Goal: Task Accomplishment & Management: Complete application form

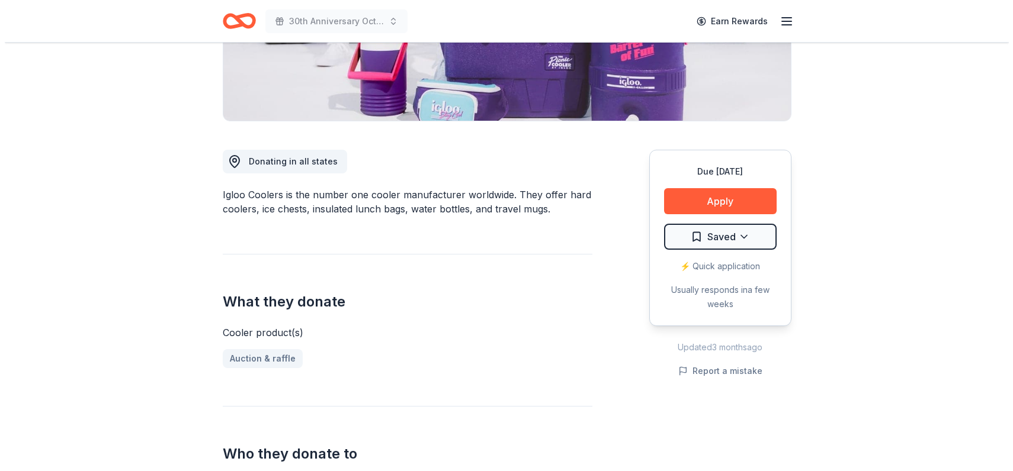
scroll to position [239, 0]
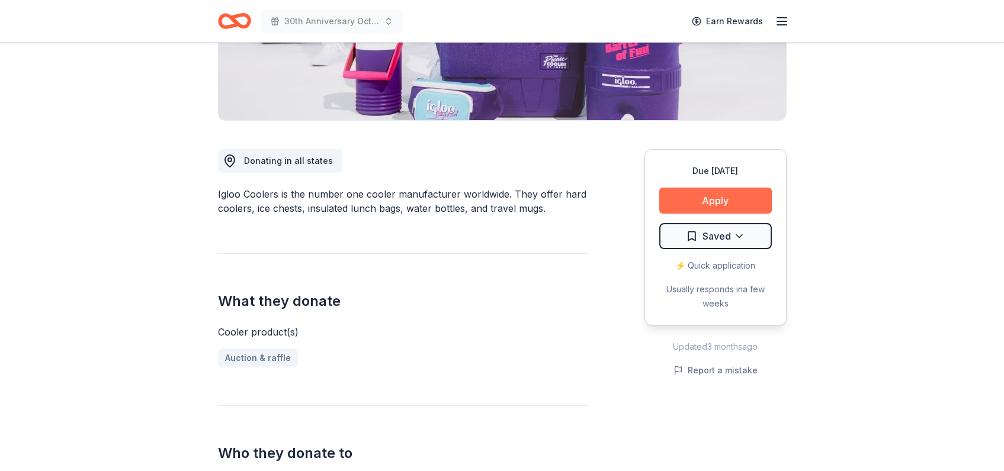
click at [687, 214] on button "Apply" at bounding box center [715, 201] width 113 height 26
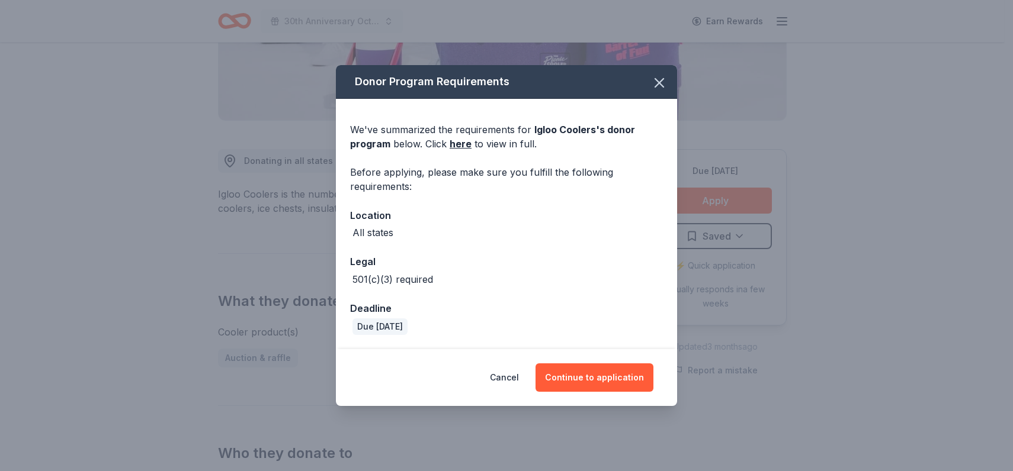
scroll to position [23, 0]
click at [580, 392] on button "Continue to application" at bounding box center [594, 378] width 118 height 28
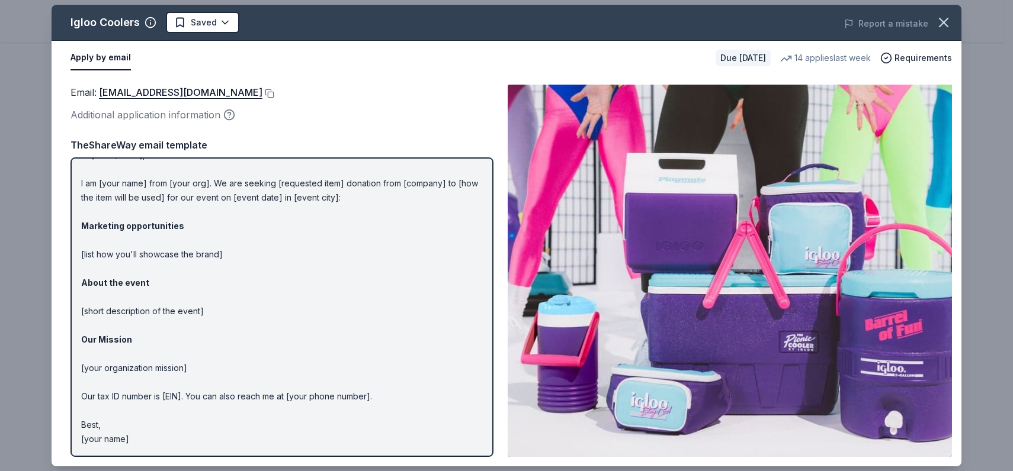
scroll to position [160, 0]
click at [271, 98] on button at bounding box center [268, 93] width 12 height 9
drag, startPoint x: 406, startPoint y: 367, endPoint x: 274, endPoint y: 336, distance: 134.9
click at [274, 336] on p "Hi [name/there], I am [your name] from [your org]. We are seeking [requested it…" at bounding box center [282, 297] width 402 height 298
drag, startPoint x: 162, startPoint y: 431, endPoint x: 105, endPoint y: 315, distance: 129.2
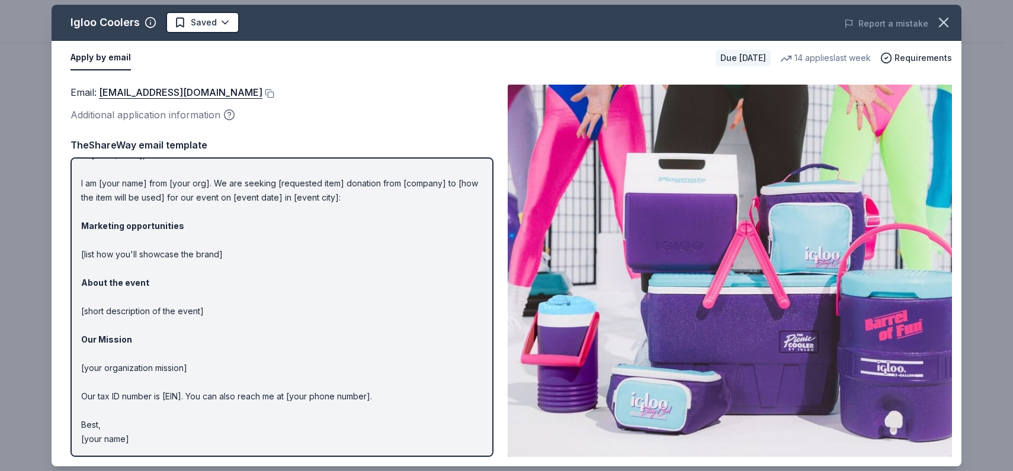
click at [105, 315] on p "Hi [name/there], I am [your name] from [your org]. We are seeking [requested it…" at bounding box center [282, 297] width 402 height 298
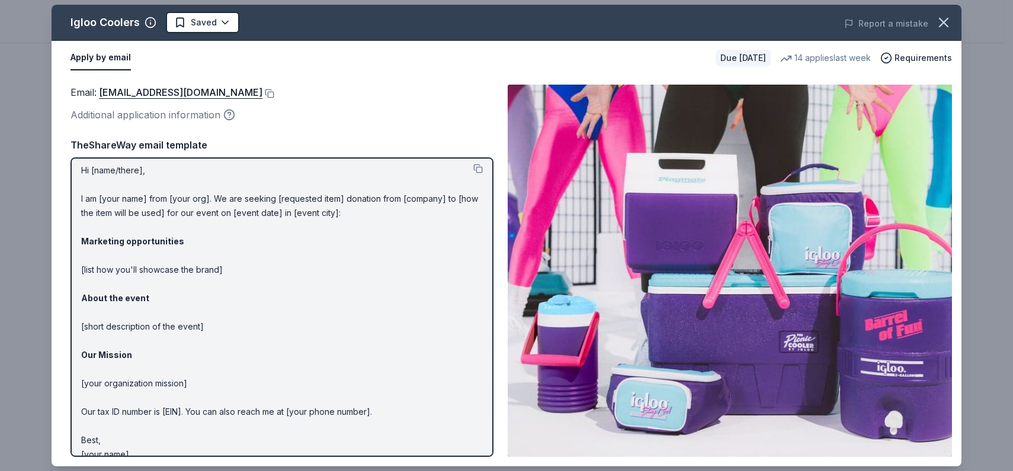
scroll to position [0, 0]
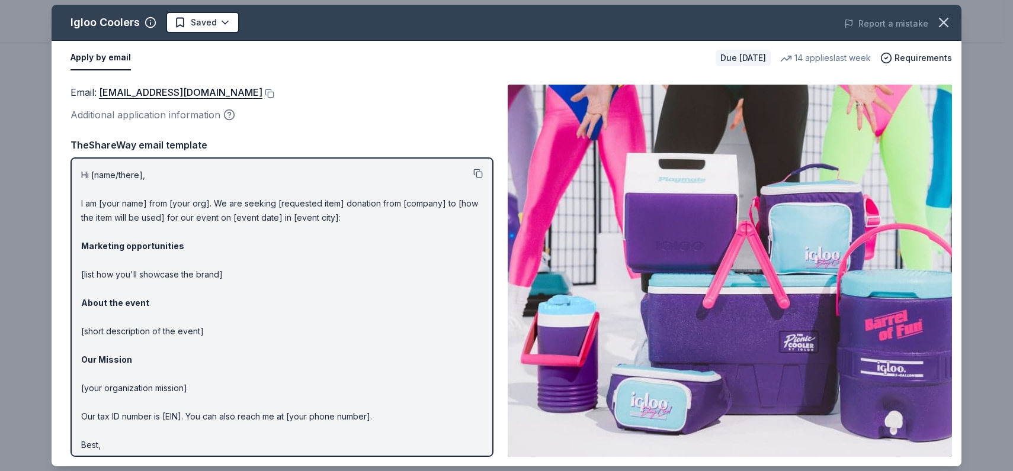
click at [473, 178] on button at bounding box center [477, 173] width 9 height 9
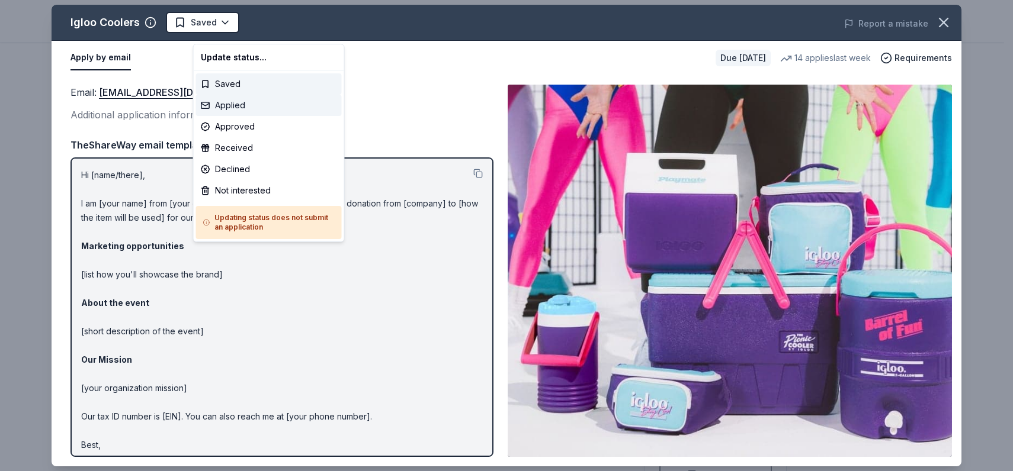
click at [255, 116] on div "Applied" at bounding box center [269, 105] width 146 height 21
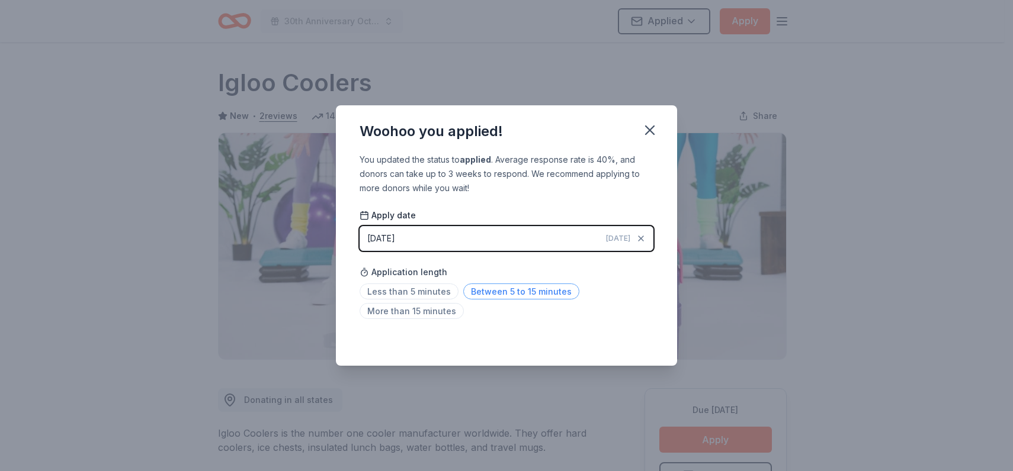
click at [476, 300] on span "Between 5 to 15 minutes" at bounding box center [521, 292] width 116 height 16
click at [658, 122] on icon "button" at bounding box center [649, 130] width 17 height 17
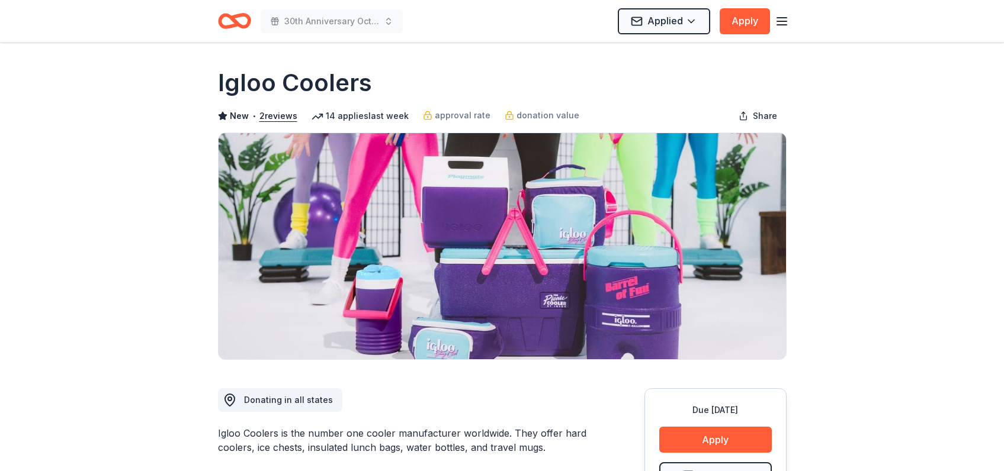
click at [775, 23] on icon "button" at bounding box center [782, 21] width 14 height 14
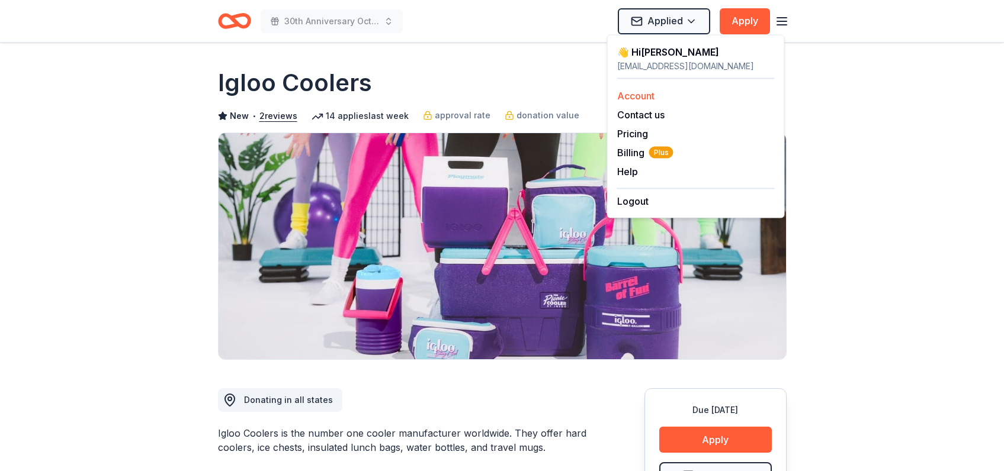
click at [633, 120] on div "Account Contact us Pricing Billing Plus Help Earn rewards" at bounding box center [696, 133] width 158 height 109
click at [632, 102] on link "Account" at bounding box center [635, 96] width 37 height 12
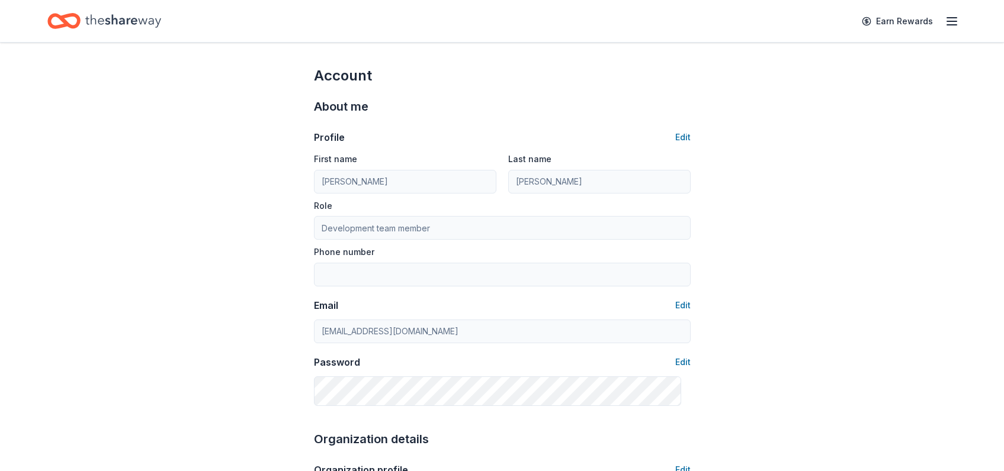
click at [147, 21] on icon "Home" at bounding box center [123, 21] width 76 height 24
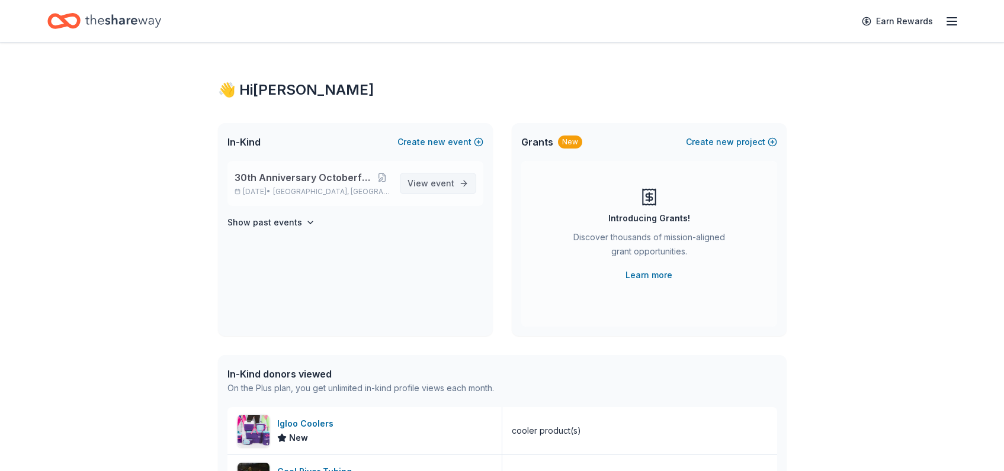
click at [431, 188] on span "event" at bounding box center [443, 183] width 24 height 10
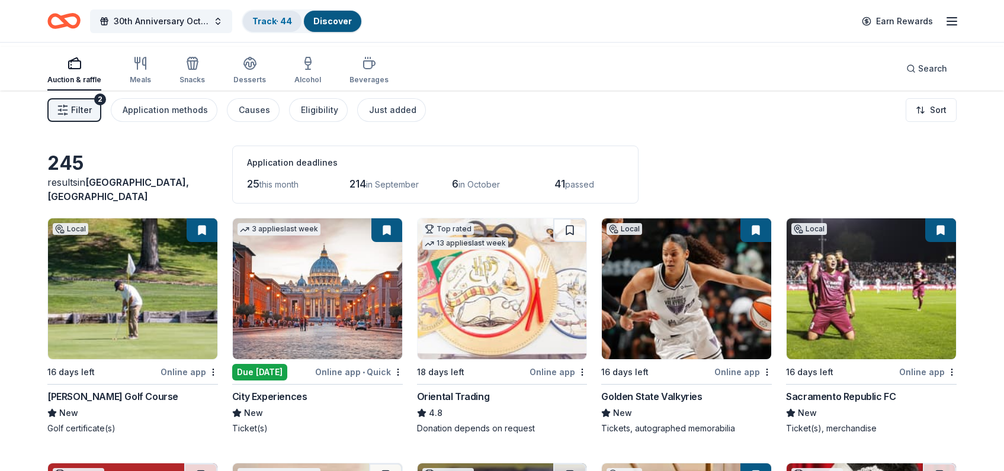
click at [292, 25] on link "Track · 44" at bounding box center [272, 21] width 40 height 10
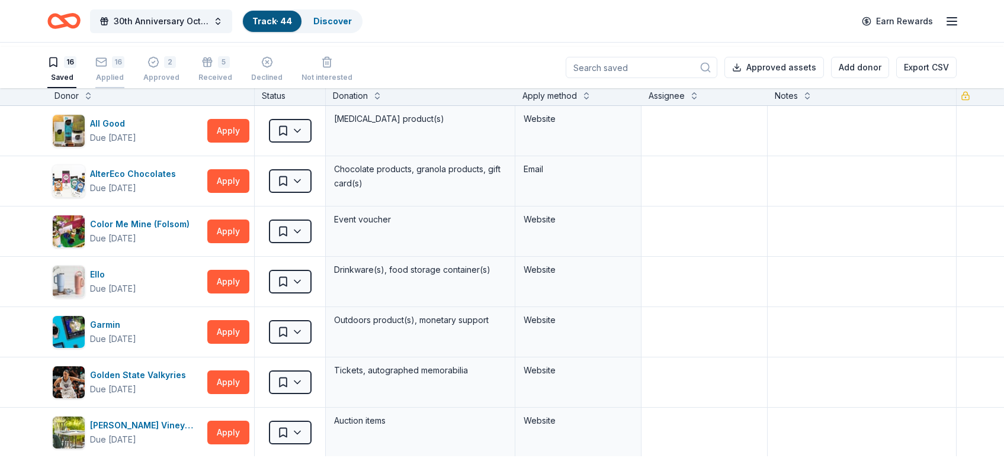
click at [124, 76] on div "16 Applied" at bounding box center [109, 69] width 29 height 26
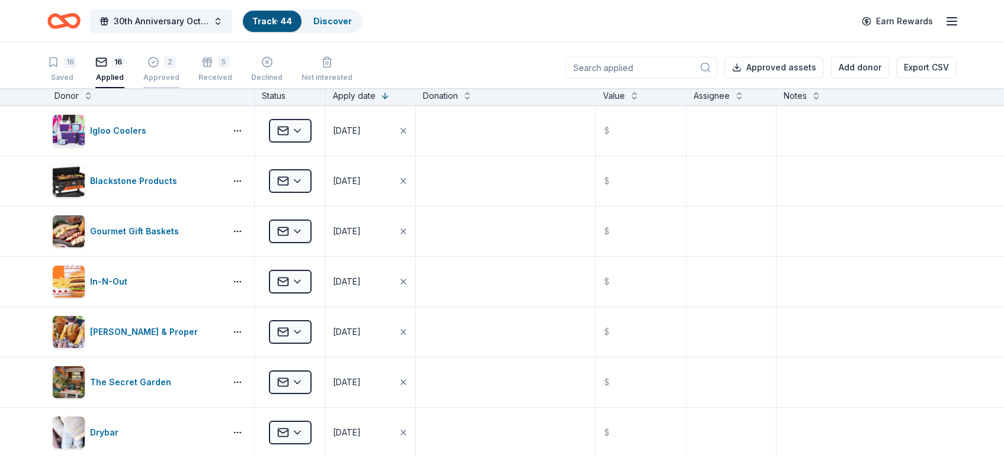
click at [179, 82] on div "Approved" at bounding box center [161, 77] width 36 height 9
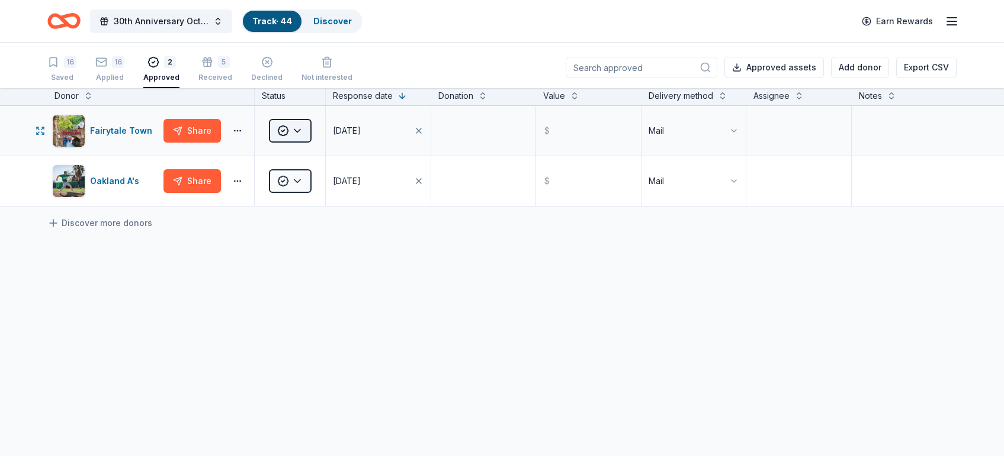
click at [310, 172] on html "10% 30th Anniversary Octoberfest for a Cause Track · 44 Discover Earn Rewards 1…" at bounding box center [502, 235] width 1004 height 471
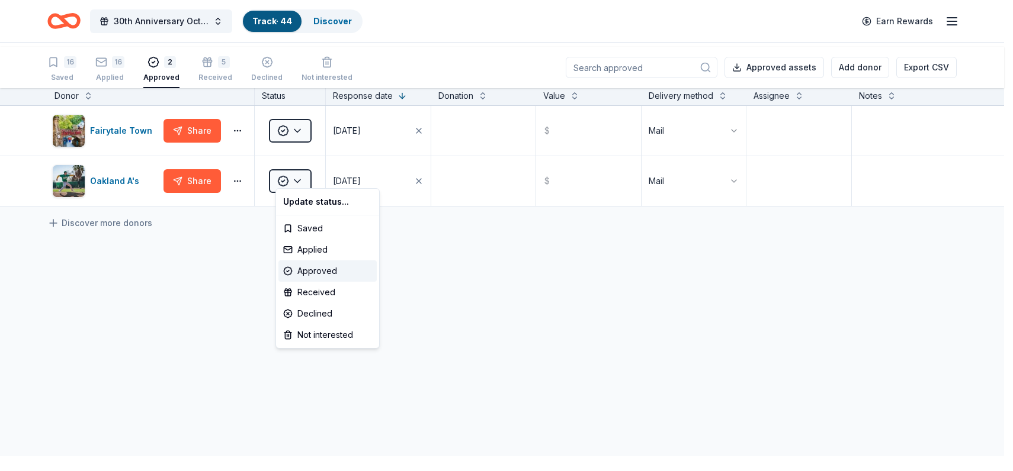
click at [194, 324] on html "10% 30th Anniversary Octoberfest for a Cause Track · 44 Discover Earn Rewards 1…" at bounding box center [506, 235] width 1013 height 471
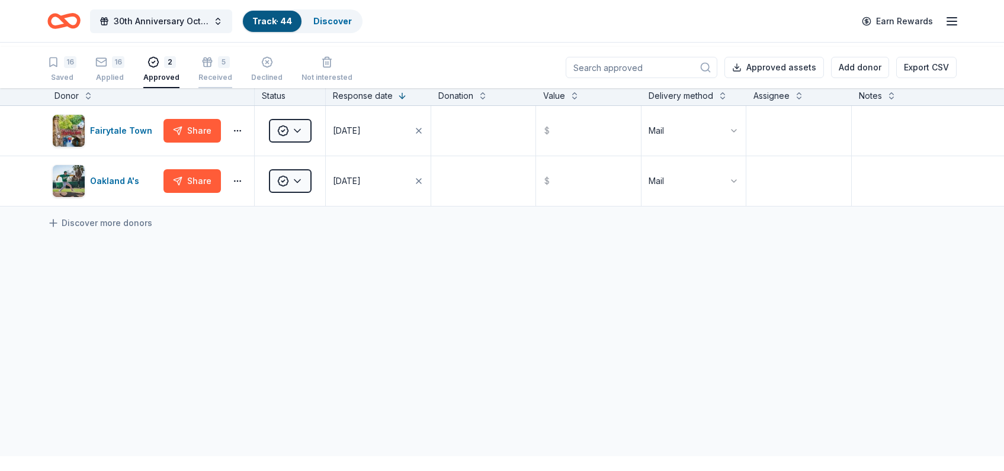
click at [232, 82] on div "Received" at bounding box center [215, 77] width 34 height 9
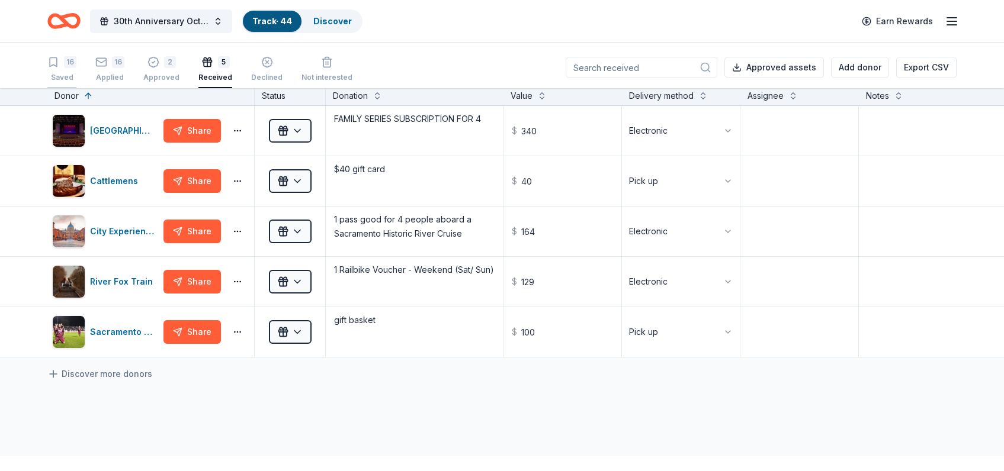
click at [69, 68] on div "16" at bounding box center [61, 62] width 29 height 12
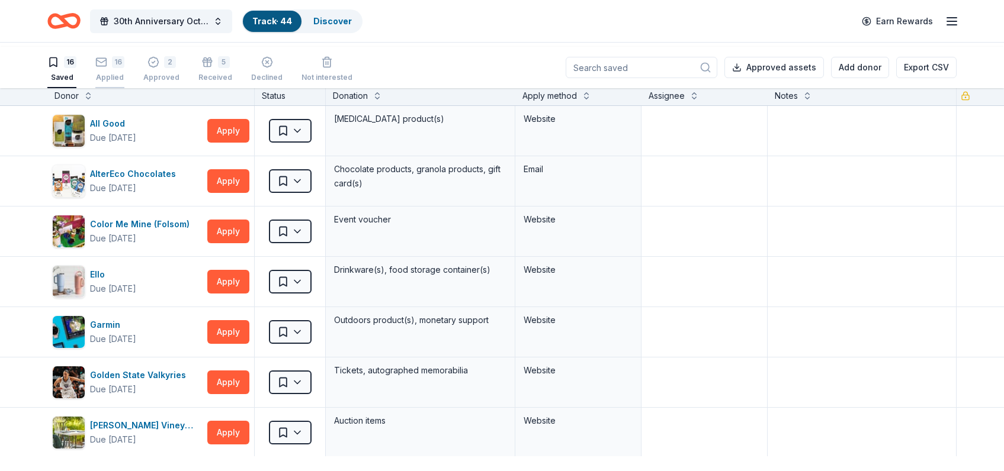
click at [124, 75] on div "16 Applied" at bounding box center [109, 69] width 29 height 26
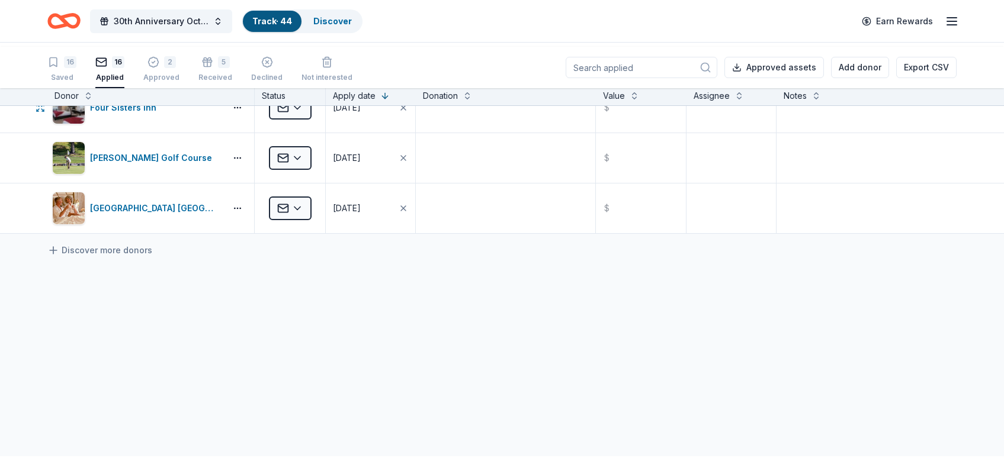
scroll to position [813, 0]
click at [70, 81] on div "Saved" at bounding box center [61, 77] width 29 height 9
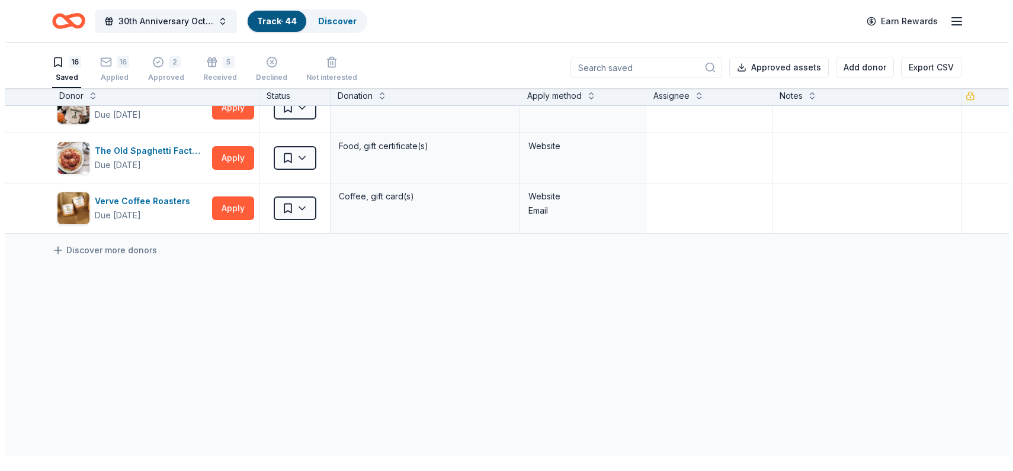
scroll to position [560, 0]
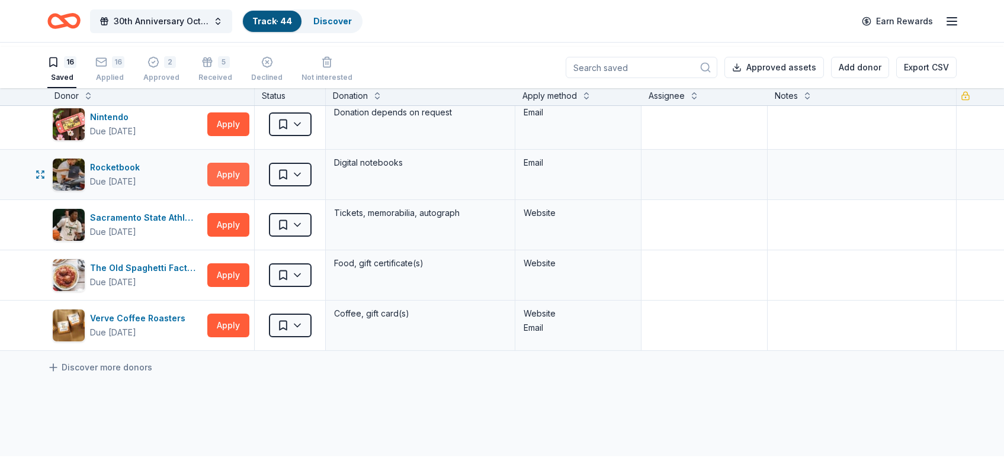
click at [214, 187] on button "Apply" at bounding box center [228, 175] width 42 height 24
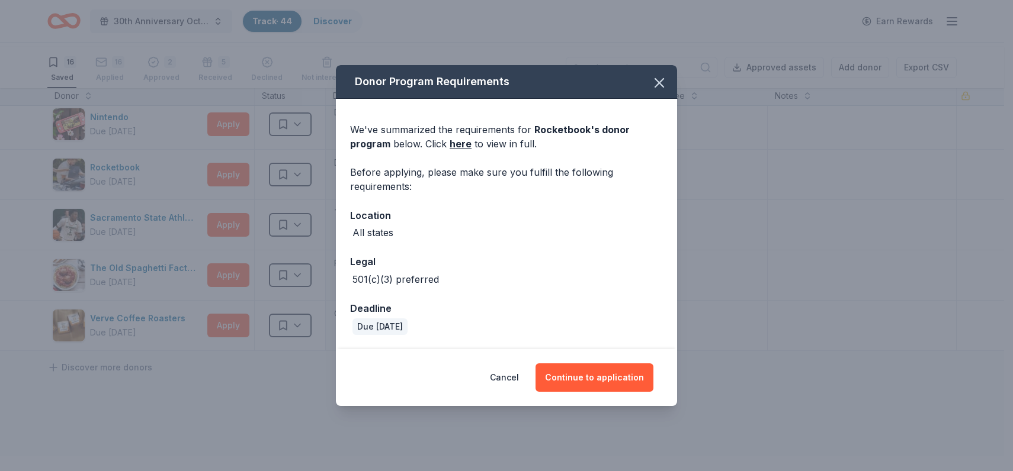
scroll to position [23, 0]
click at [602, 392] on button "Continue to application" at bounding box center [594, 378] width 118 height 28
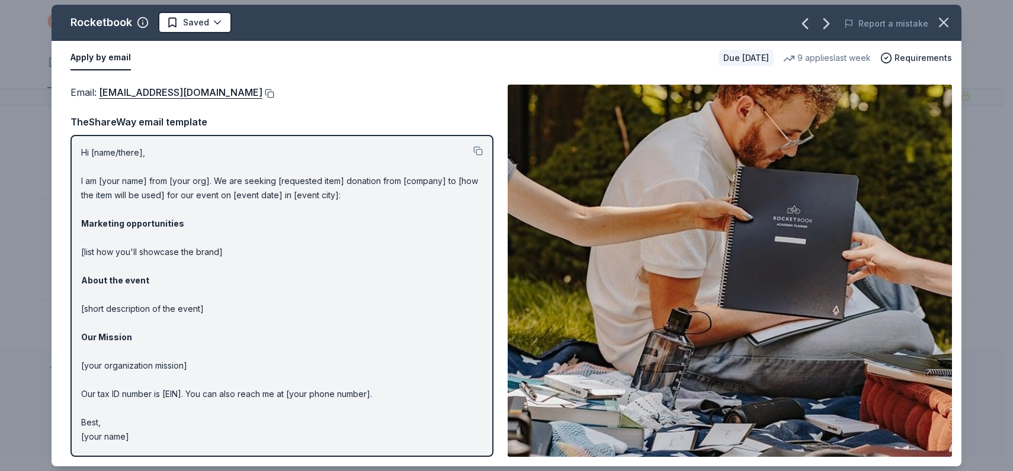
click at [274, 98] on button at bounding box center [268, 93] width 12 height 9
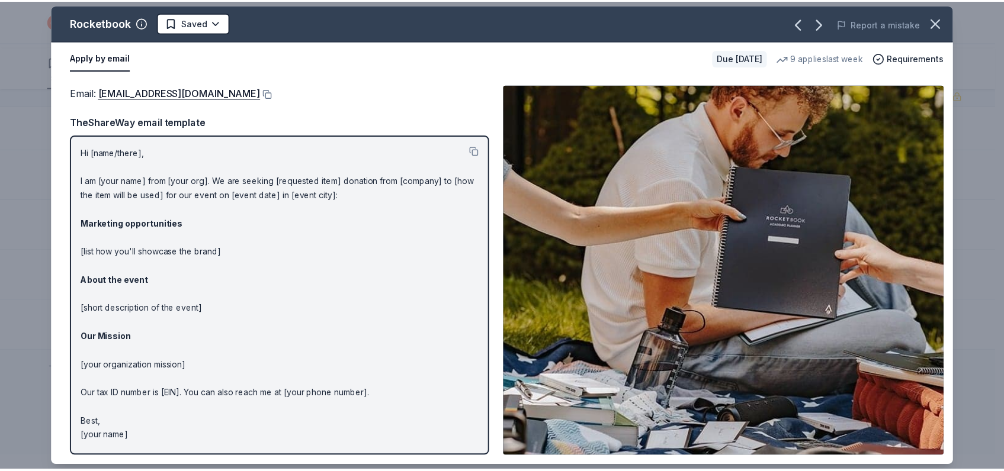
scroll to position [0, 0]
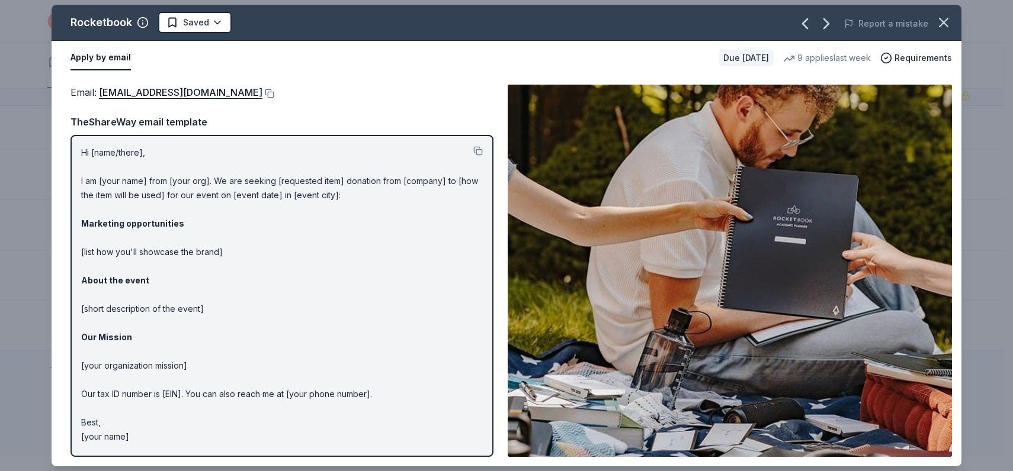
click at [481, 130] on div "TheShareWay email template" at bounding box center [281, 121] width 423 height 15
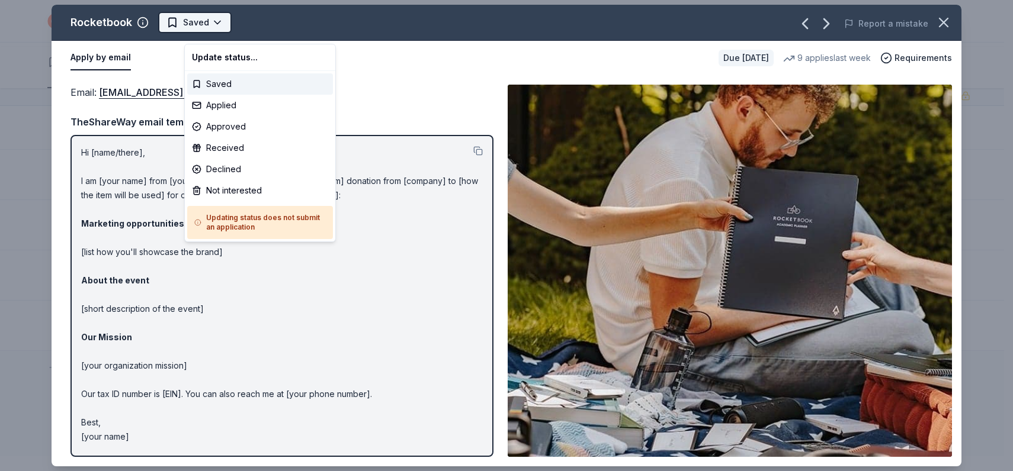
click at [241, 27] on html "10% 30th Anniversary Octoberfest for a Cause Track · 44 Discover Earn Rewards 1…" at bounding box center [506, 235] width 1013 height 471
click at [242, 116] on div "Applied" at bounding box center [260, 105] width 146 height 21
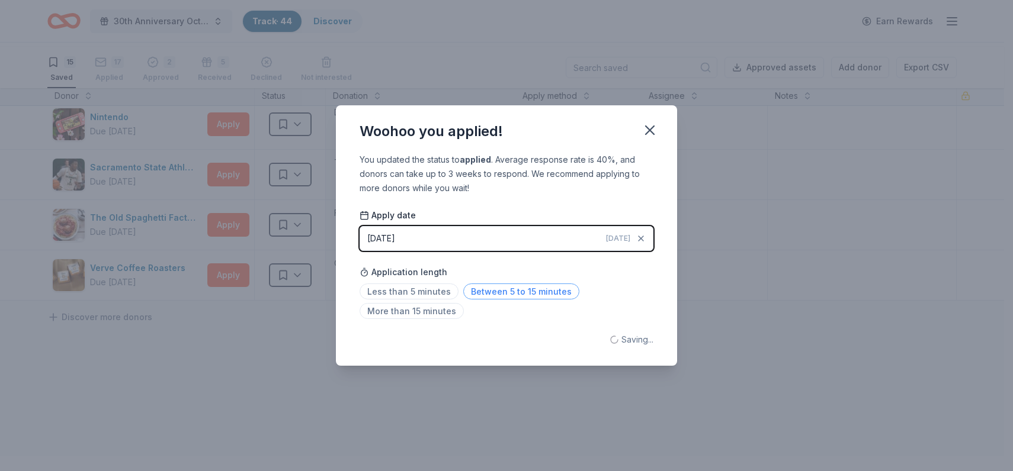
drag, startPoint x: 476, startPoint y: 292, endPoint x: 476, endPoint y: 303, distance: 11.3
click at [476, 301] on div "Application length Less than 5 minutes Between 5 to 15 minutes More than 15 min…" at bounding box center [506, 292] width 294 height 63
click at [476, 300] on span "Between 5 to 15 minutes" at bounding box center [521, 292] width 116 height 16
click at [654, 126] on icon "button" at bounding box center [649, 130] width 8 height 8
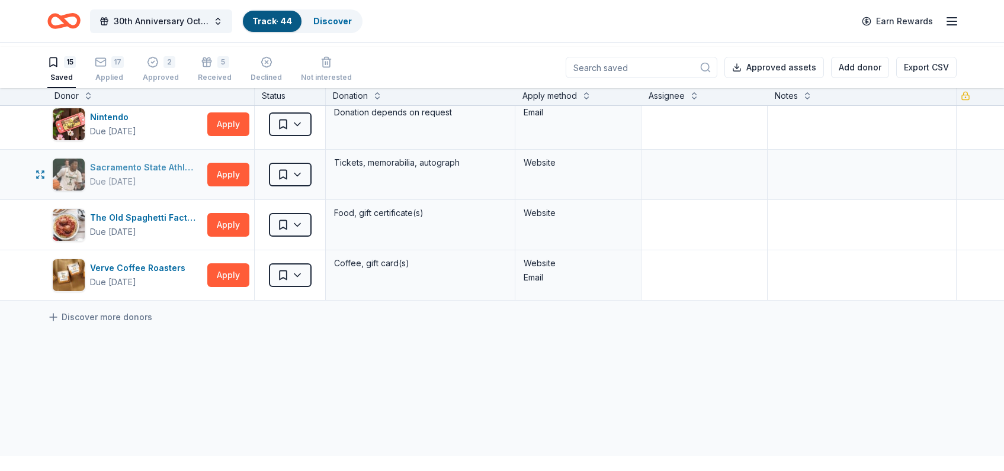
click at [144, 175] on div "Sacramento State Athletics" at bounding box center [146, 167] width 113 height 14
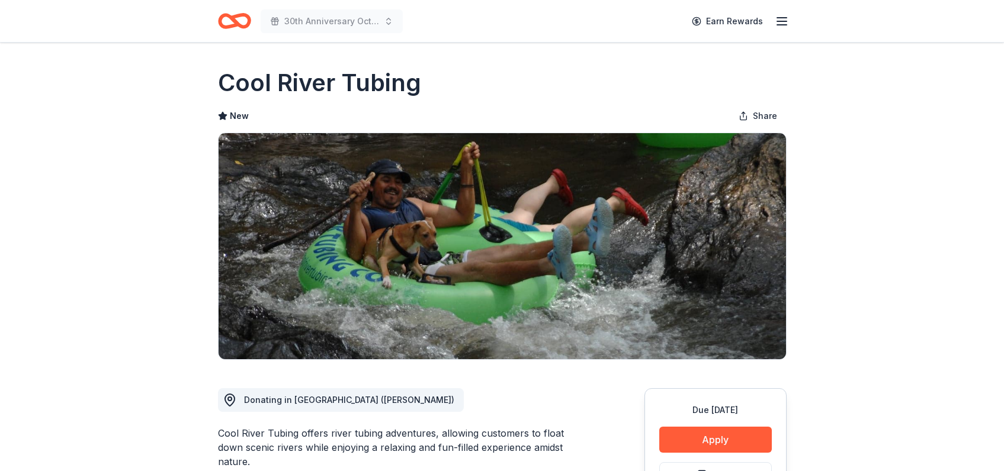
scroll to position [249, 0]
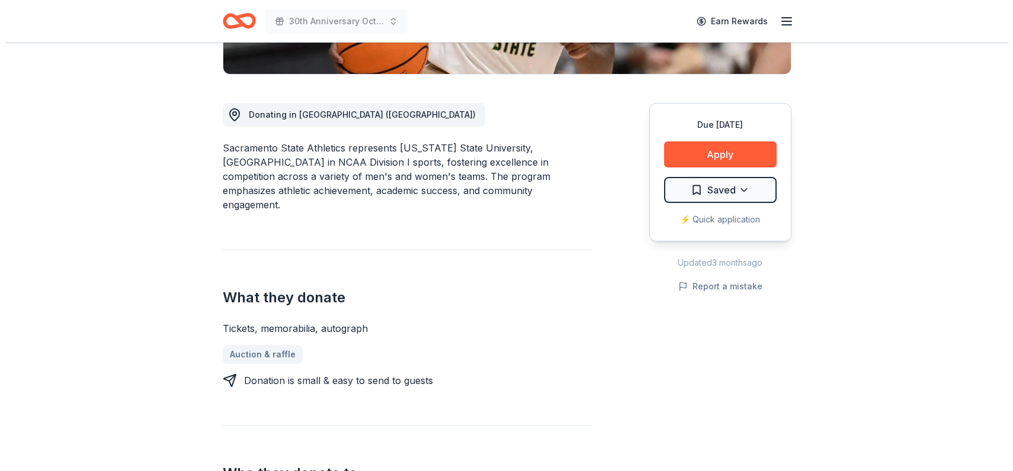
scroll to position [306, 0]
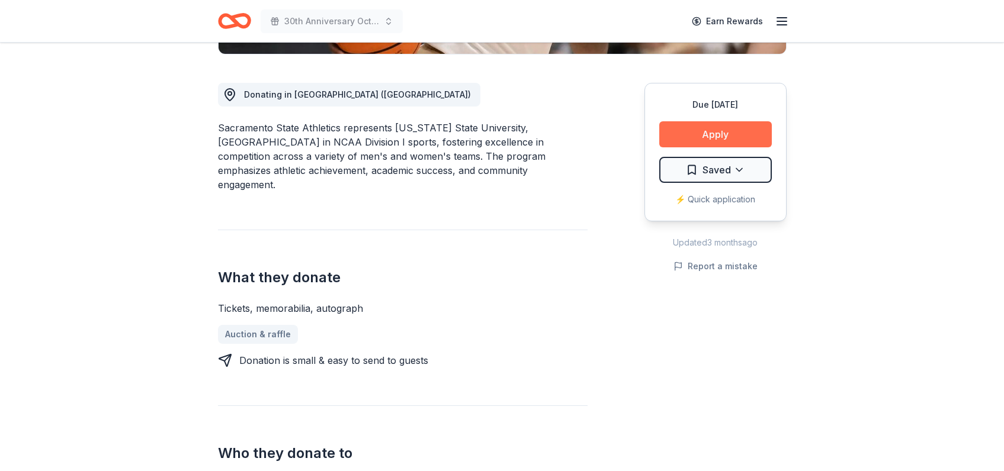
click at [666, 147] on button "Apply" at bounding box center [715, 134] width 113 height 26
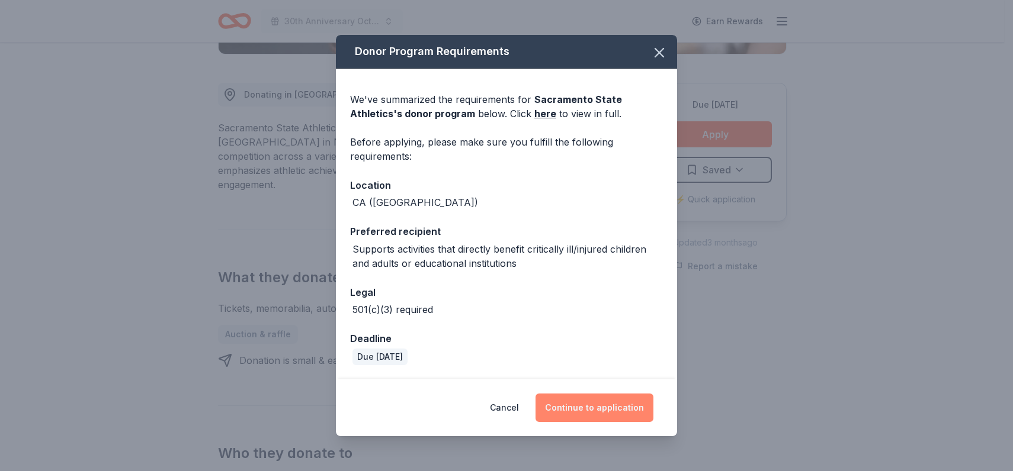
click at [595, 400] on button "Continue to application" at bounding box center [594, 408] width 118 height 28
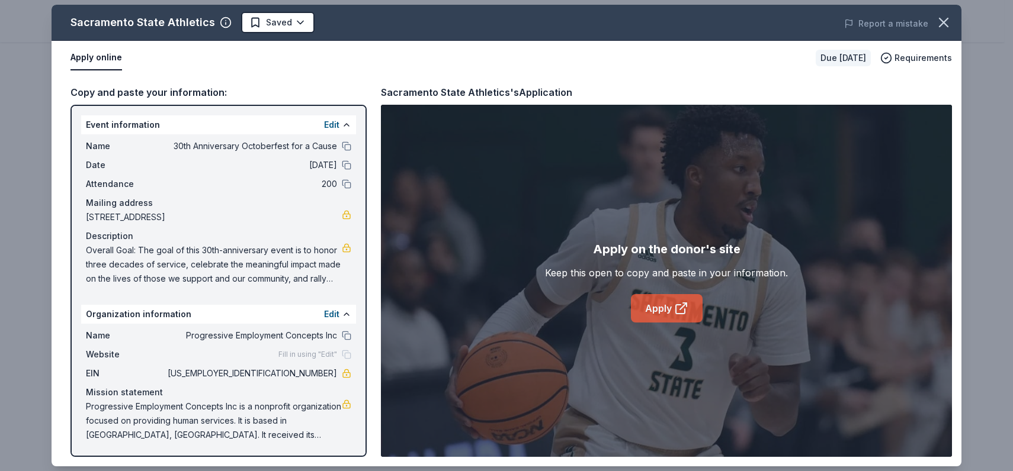
click at [676, 322] on link "Apply" at bounding box center [667, 308] width 72 height 28
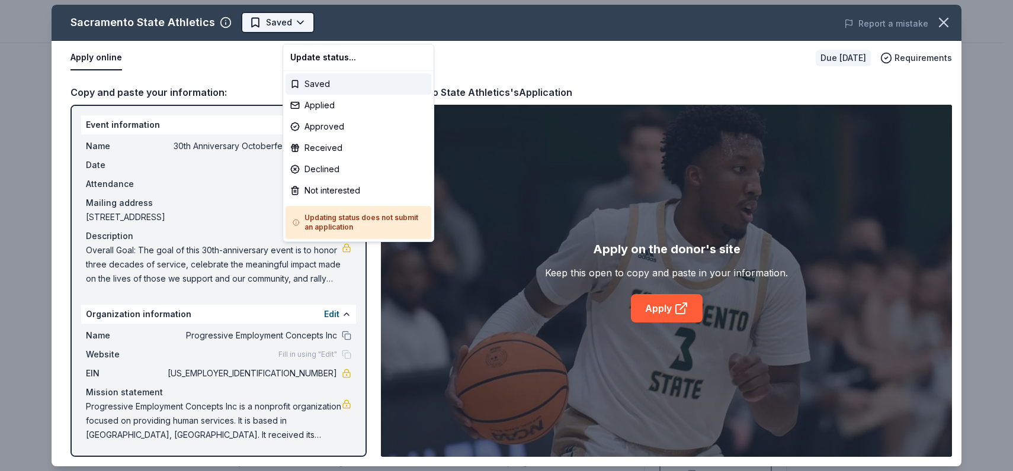
click at [331, 27] on body "30th Anniversary Octoberfest for a Cause Saved Apply Due in 32 days Share Sacra…" at bounding box center [502, 235] width 1004 height 471
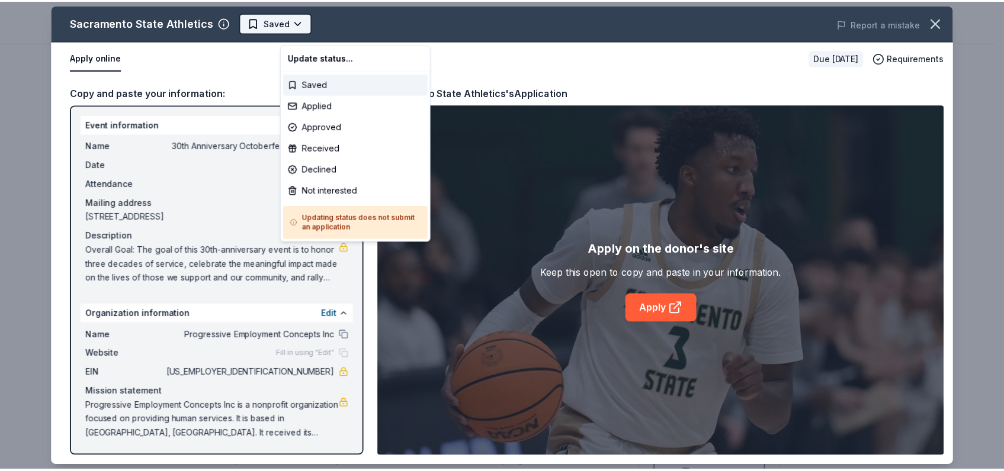
scroll to position [0, 0]
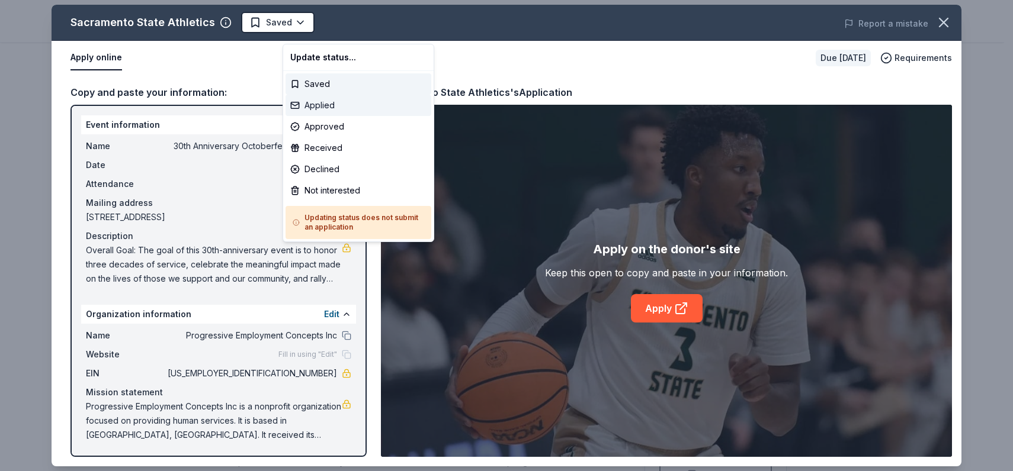
click at [349, 116] on div "Applied" at bounding box center [358, 105] width 146 height 21
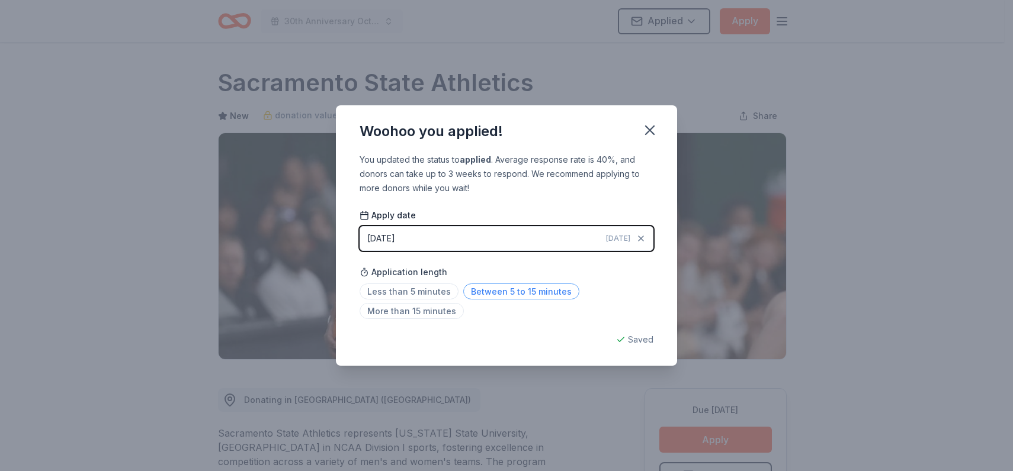
click at [532, 300] on span "Between 5 to 15 minutes" at bounding box center [521, 292] width 116 height 16
click at [658, 122] on icon "button" at bounding box center [649, 130] width 17 height 17
